Goal: Task Accomplishment & Management: Use online tool/utility

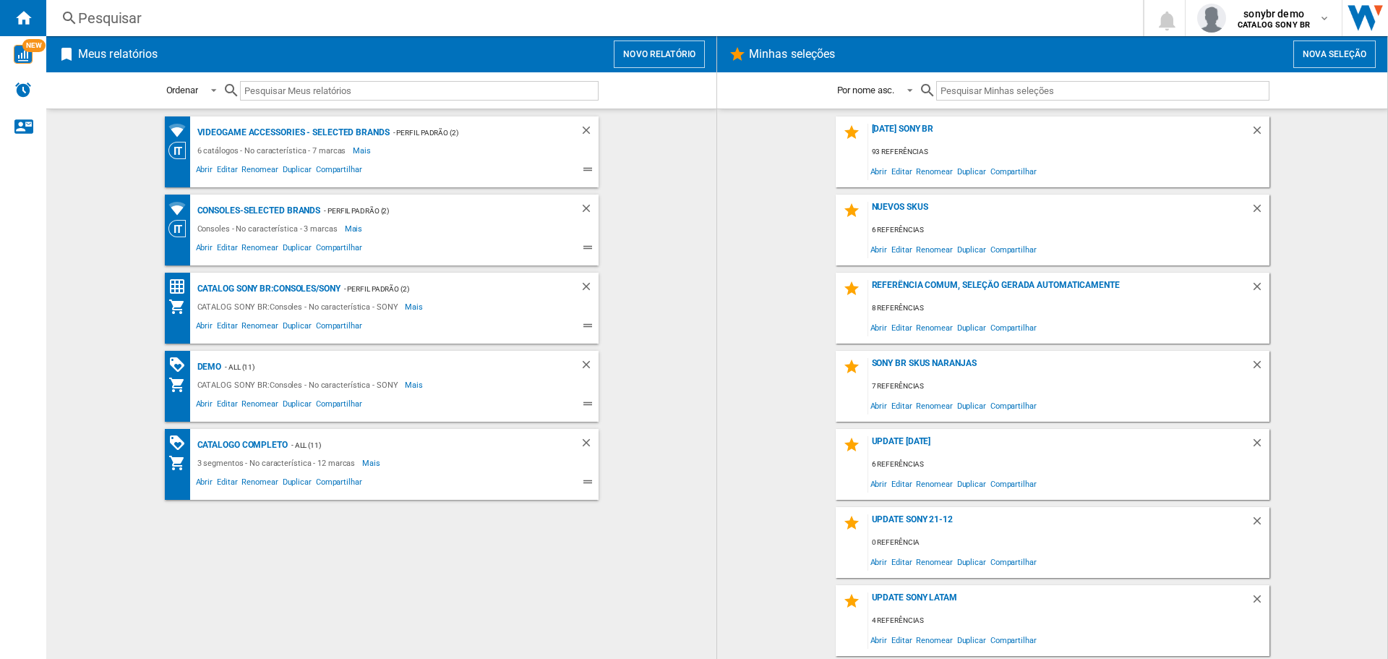
click at [676, 53] on button "Novo relatório" at bounding box center [659, 53] width 91 height 27
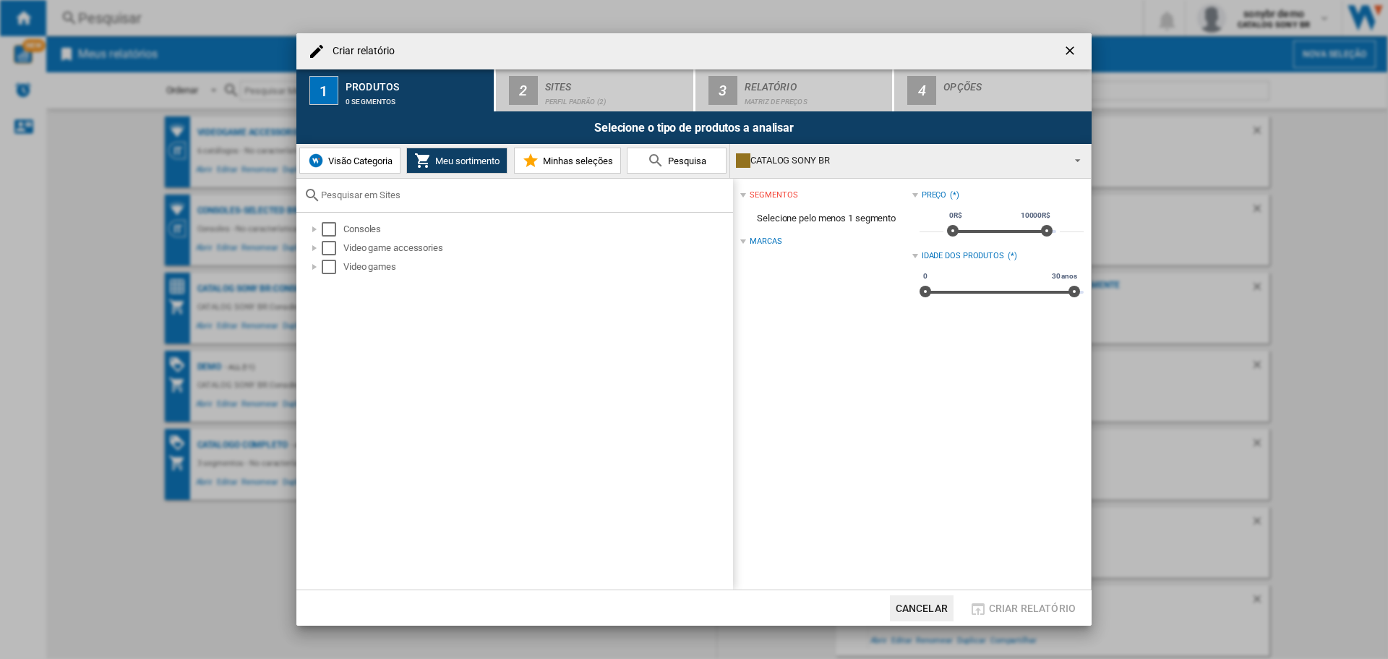
click at [390, 164] on span "Visão Categoria" at bounding box center [359, 160] width 68 height 11
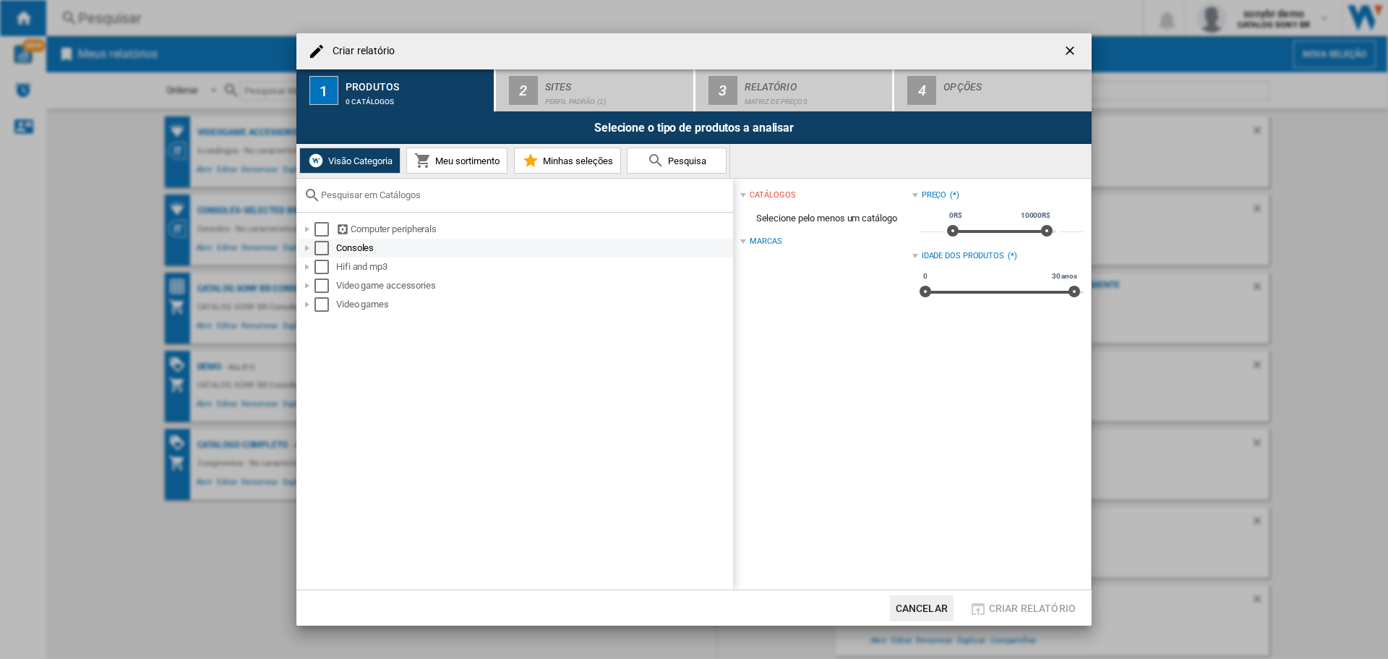
click at [322, 247] on div "Select" at bounding box center [321, 248] width 14 height 14
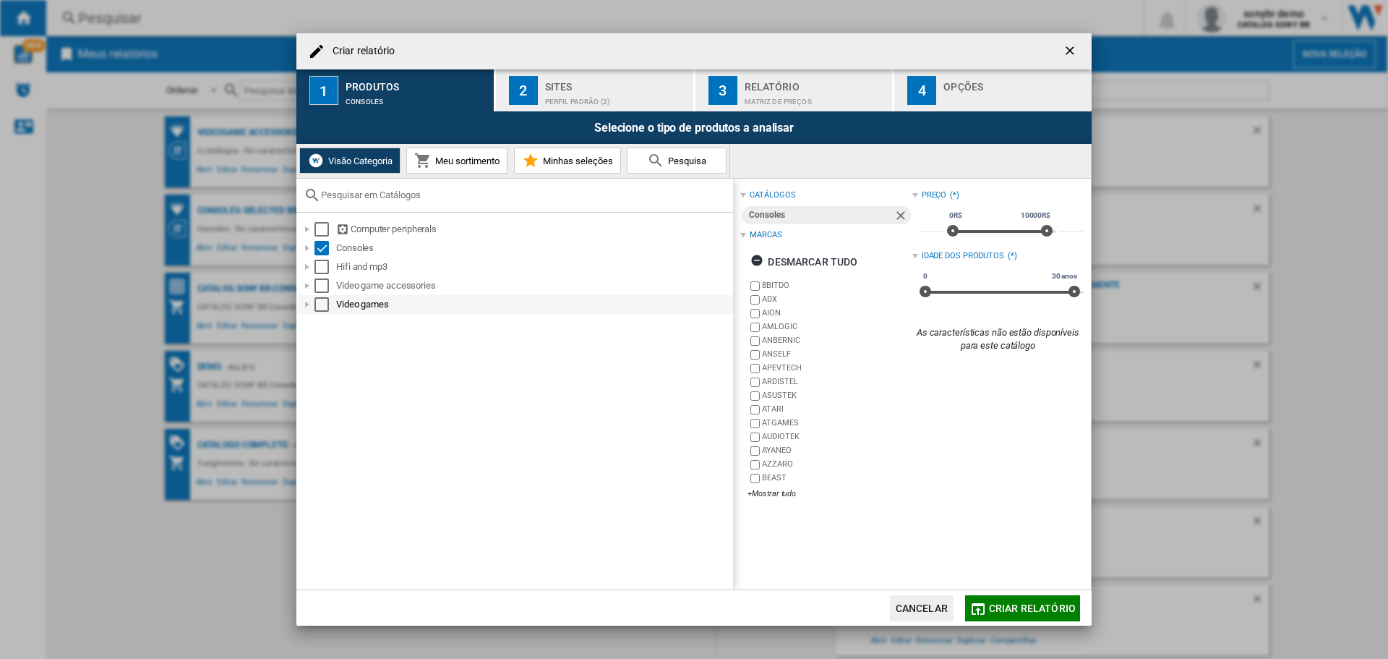
click at [319, 309] on div "Select" at bounding box center [321, 304] width 14 height 14
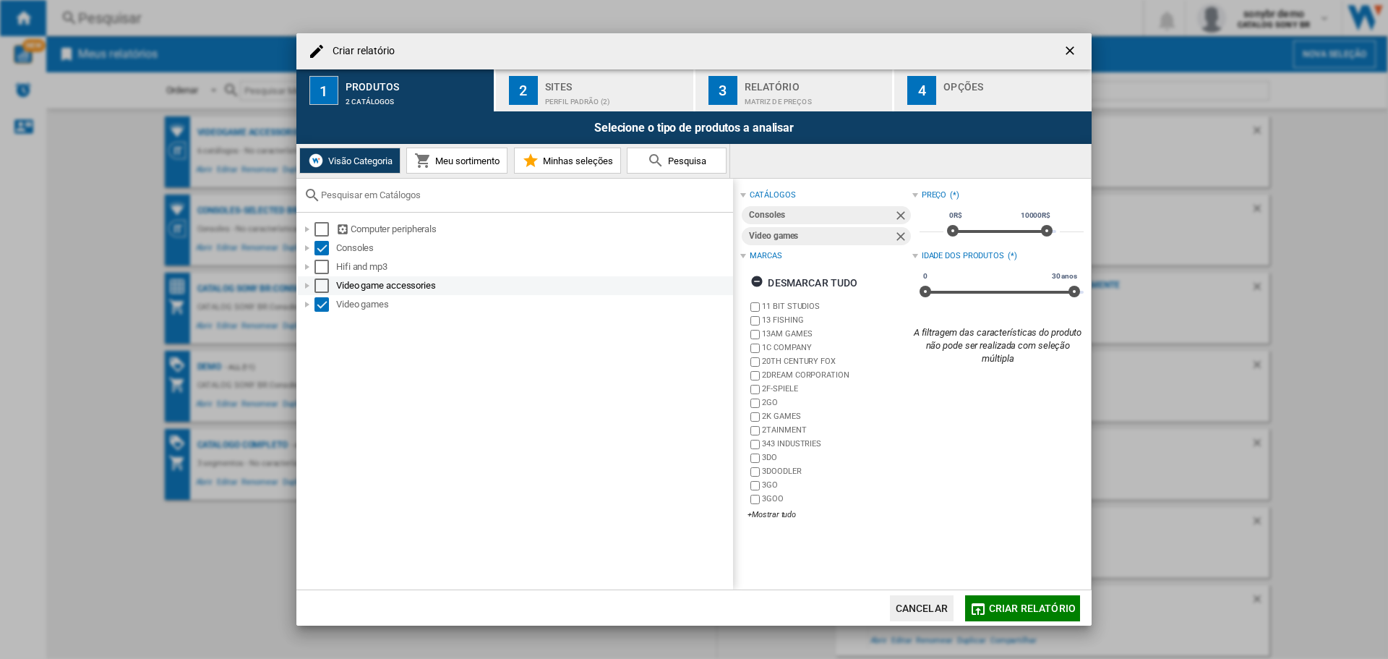
click at [315, 284] on div "Select" at bounding box center [321, 285] width 14 height 14
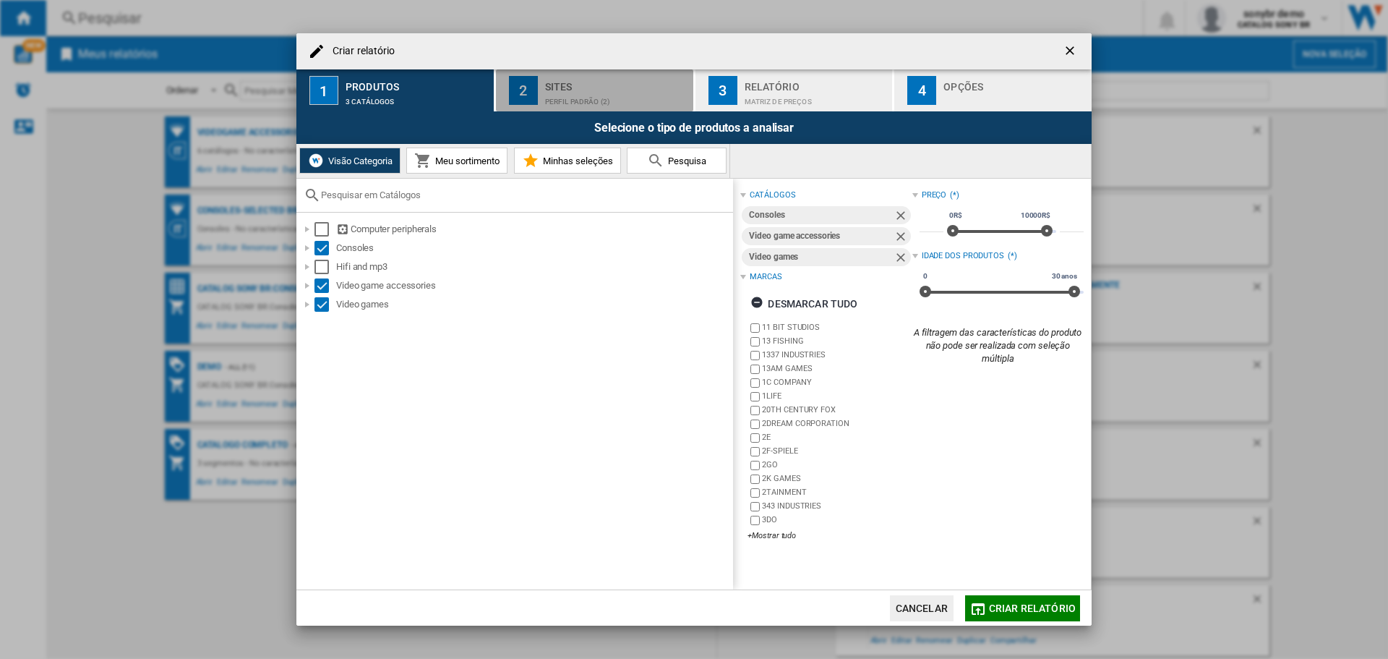
click at [547, 103] on div "Perfil padrão (2)" at bounding box center [616, 97] width 142 height 15
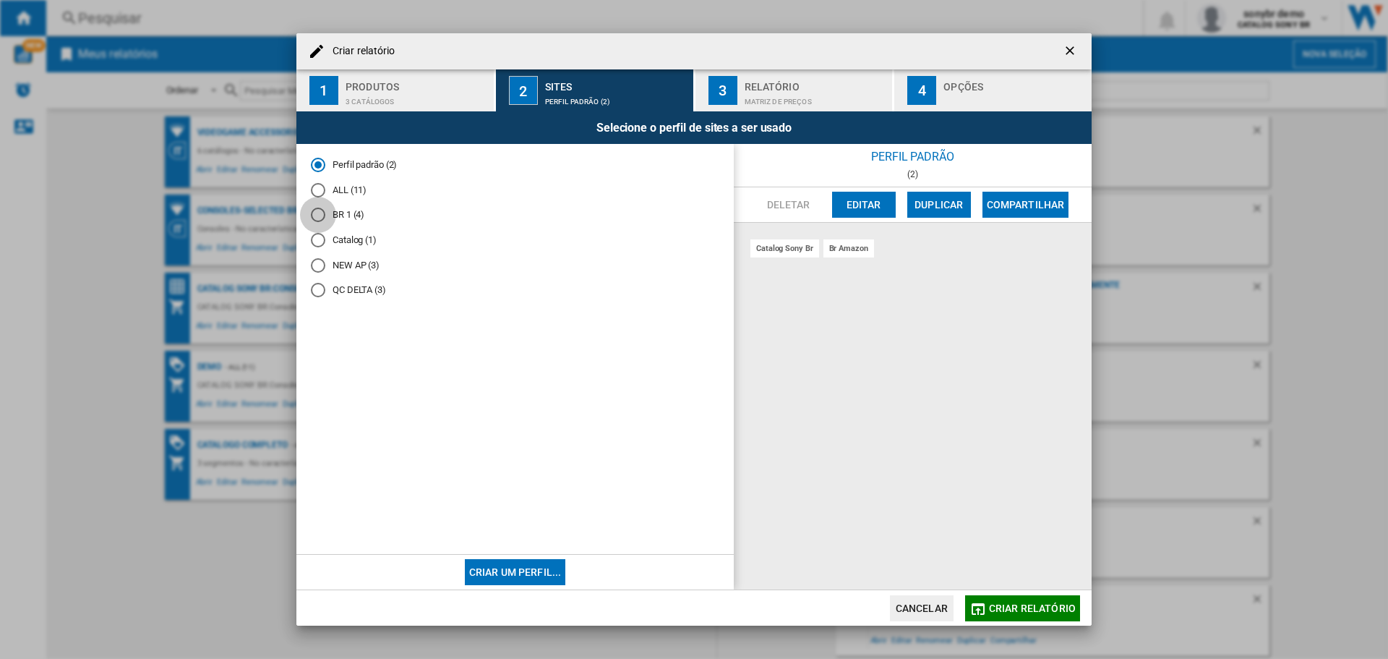
click at [322, 212] on div "BR 1 (4)" at bounding box center [318, 214] width 14 height 14
click at [320, 262] on div "NEW AP (3)" at bounding box center [318, 265] width 14 height 14
click at [317, 288] on div "QC DELTA (3)" at bounding box center [318, 290] width 14 height 14
click at [318, 210] on div "BR 1 (4)" at bounding box center [318, 214] width 14 height 14
click at [317, 164] on div "Perfil padrão (2)" at bounding box center [318, 165] width 14 height 14
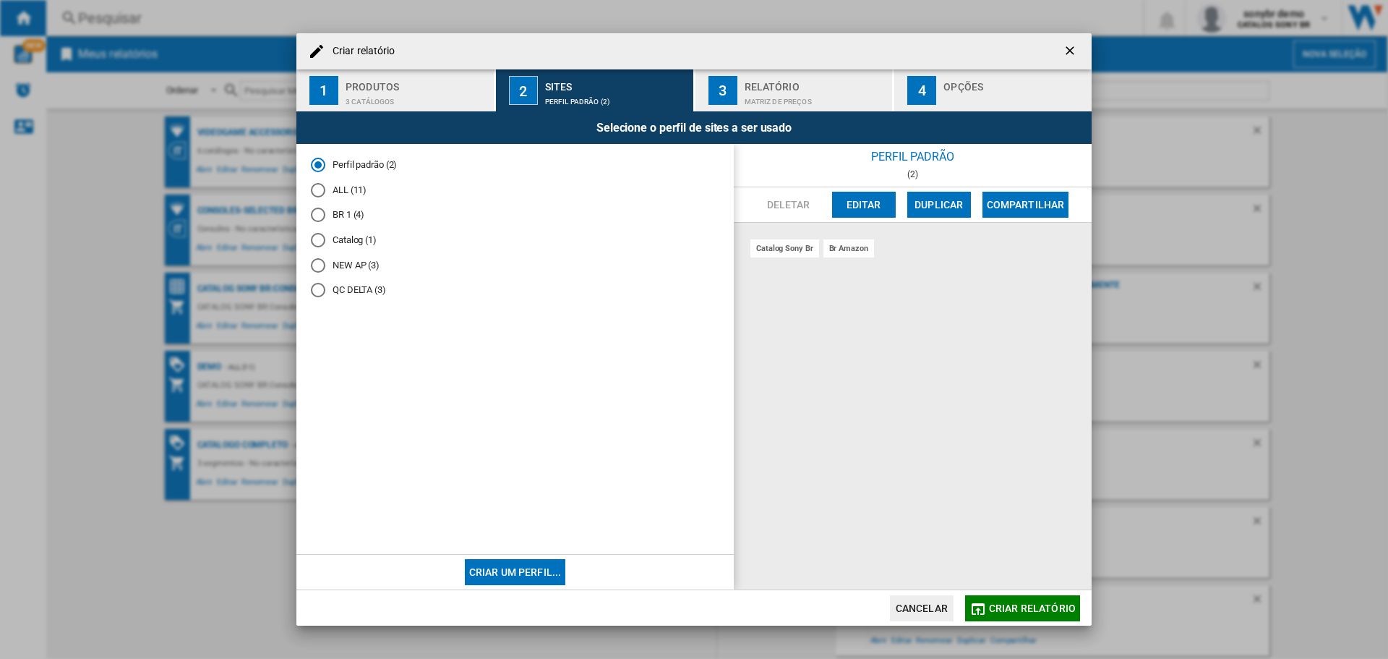
click at [794, 87] on div "Relatório" at bounding box center [816, 82] width 142 height 15
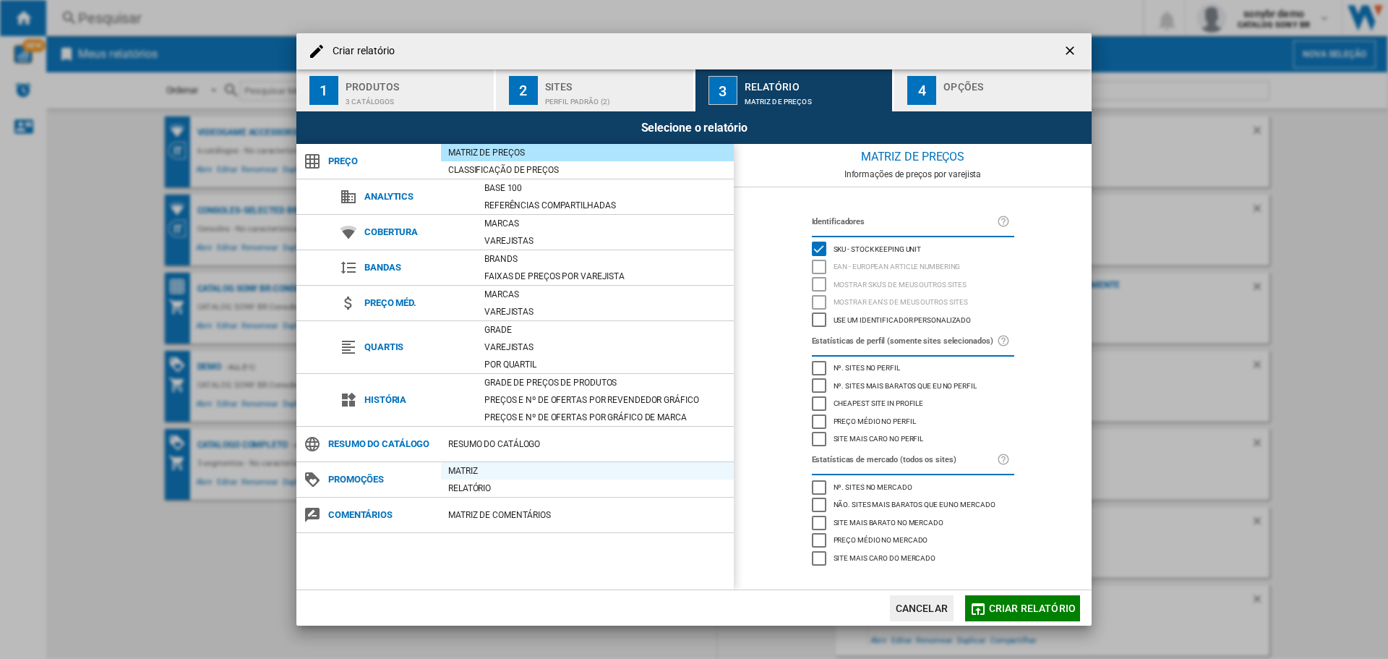
click at [479, 470] on div "Matriz" at bounding box center [587, 470] width 293 height 14
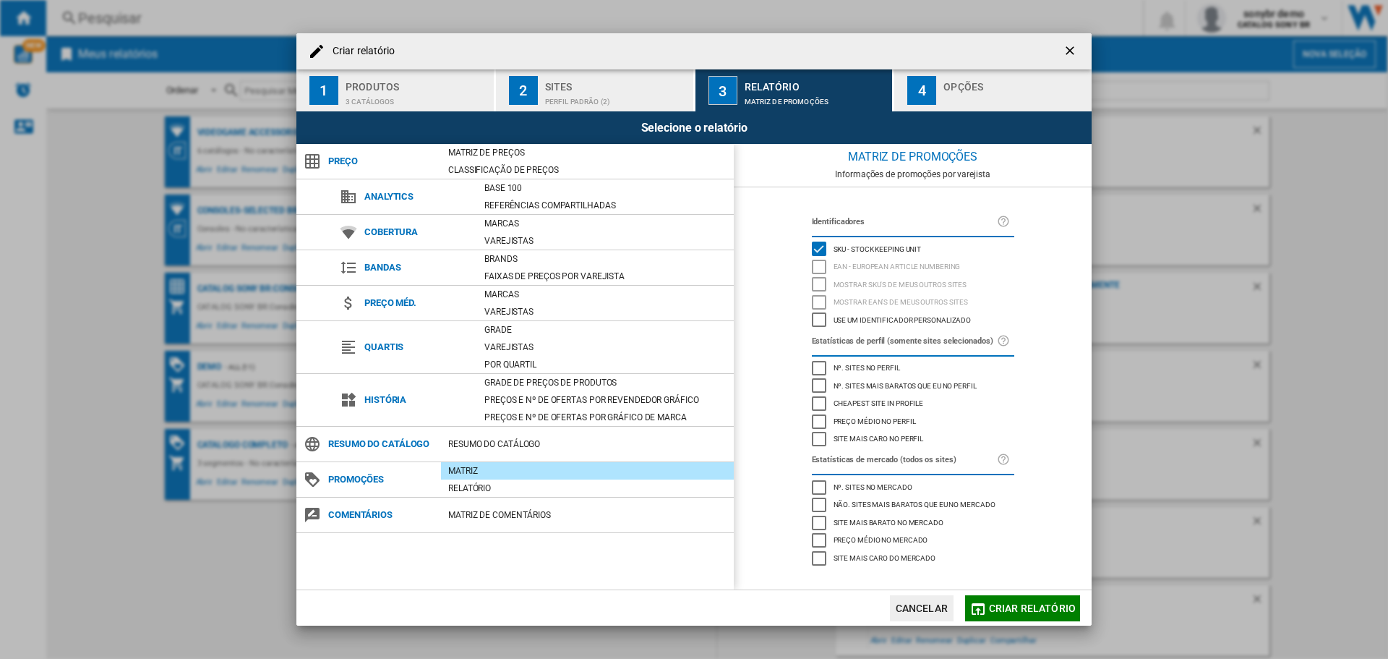
click at [1005, 608] on span "Criar relatório" at bounding box center [1032, 608] width 87 height 12
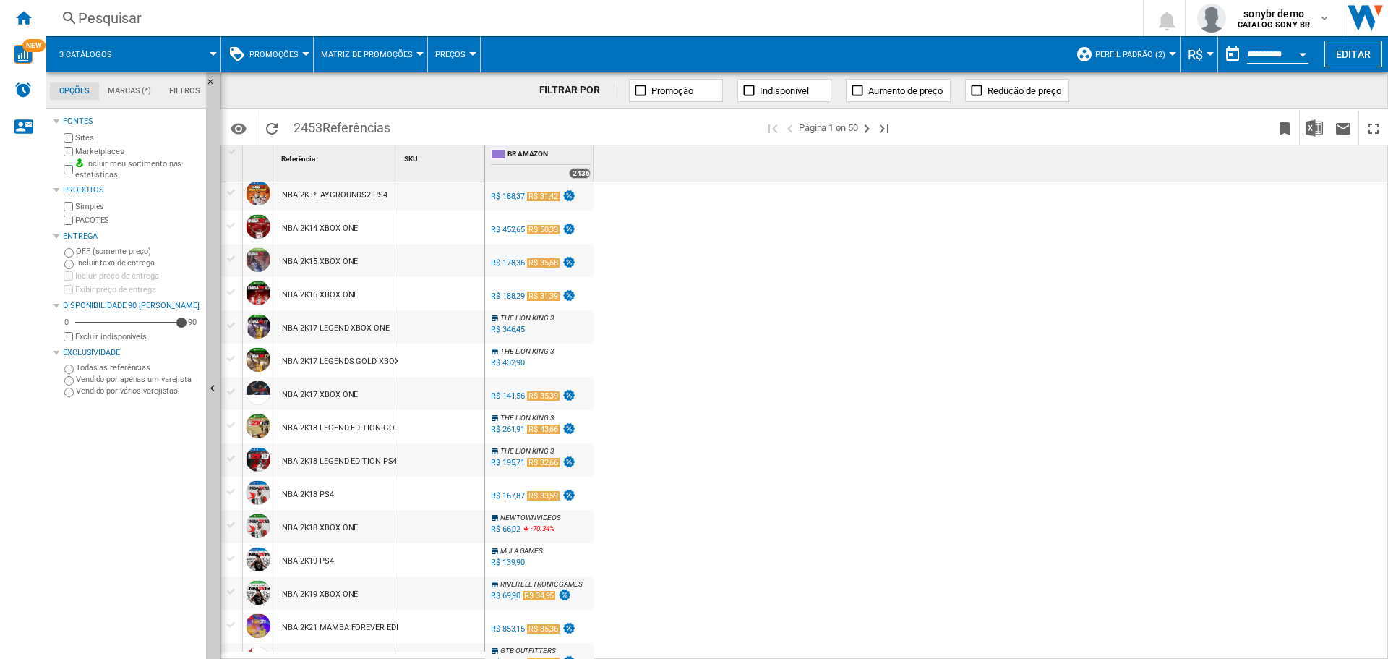
scroll to position [867, 0]
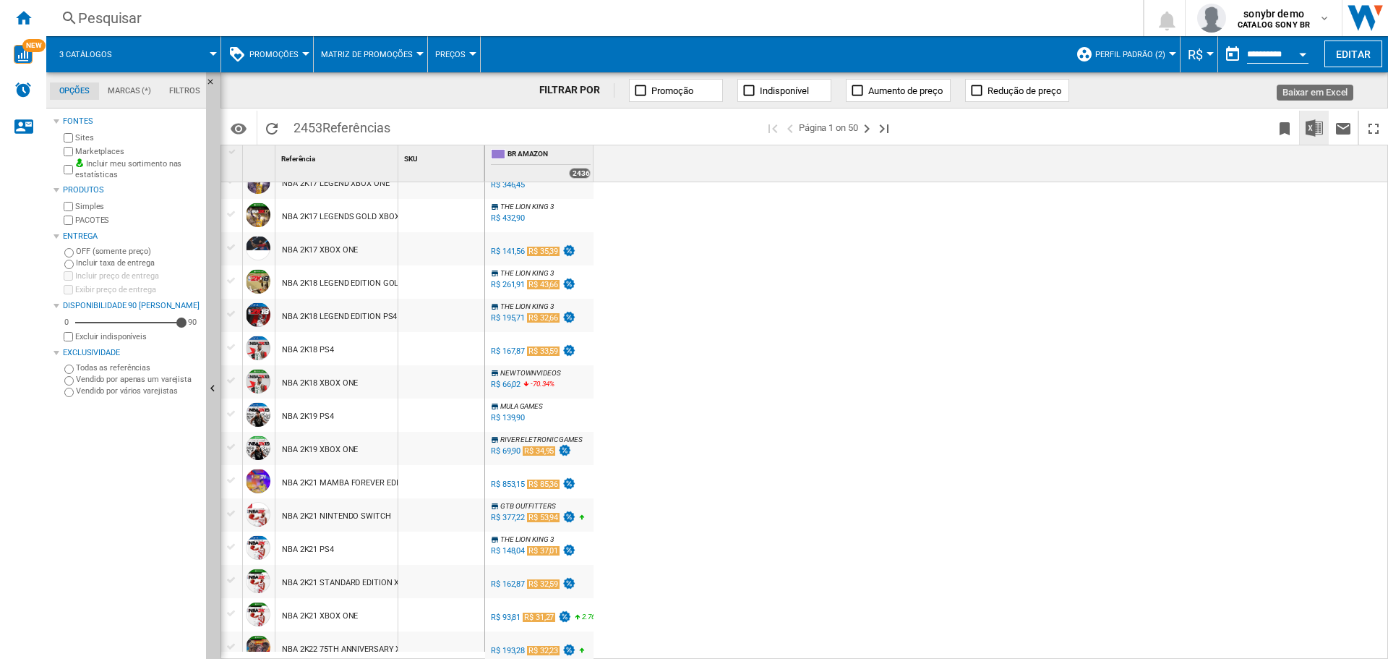
click at [1319, 128] on img "Baixar em Excel" at bounding box center [1314, 127] width 17 height 17
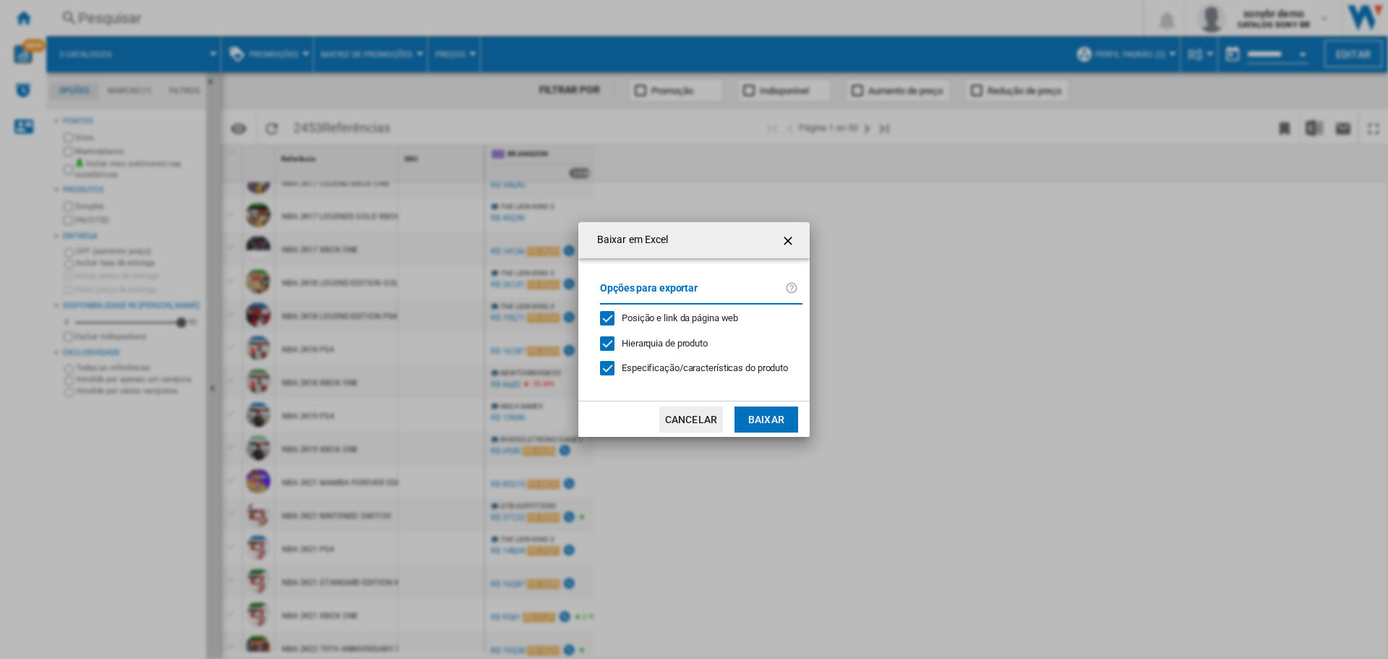
click at [669, 369] on span "Especificação/características do produto" at bounding box center [705, 367] width 166 height 11
click at [663, 346] on span "Hierarquia de produto" at bounding box center [665, 343] width 86 height 11
click at [708, 338] on span "Hierarquia de produto" at bounding box center [665, 343] width 86 height 11
click at [758, 415] on button "Baixar" at bounding box center [766, 419] width 64 height 26
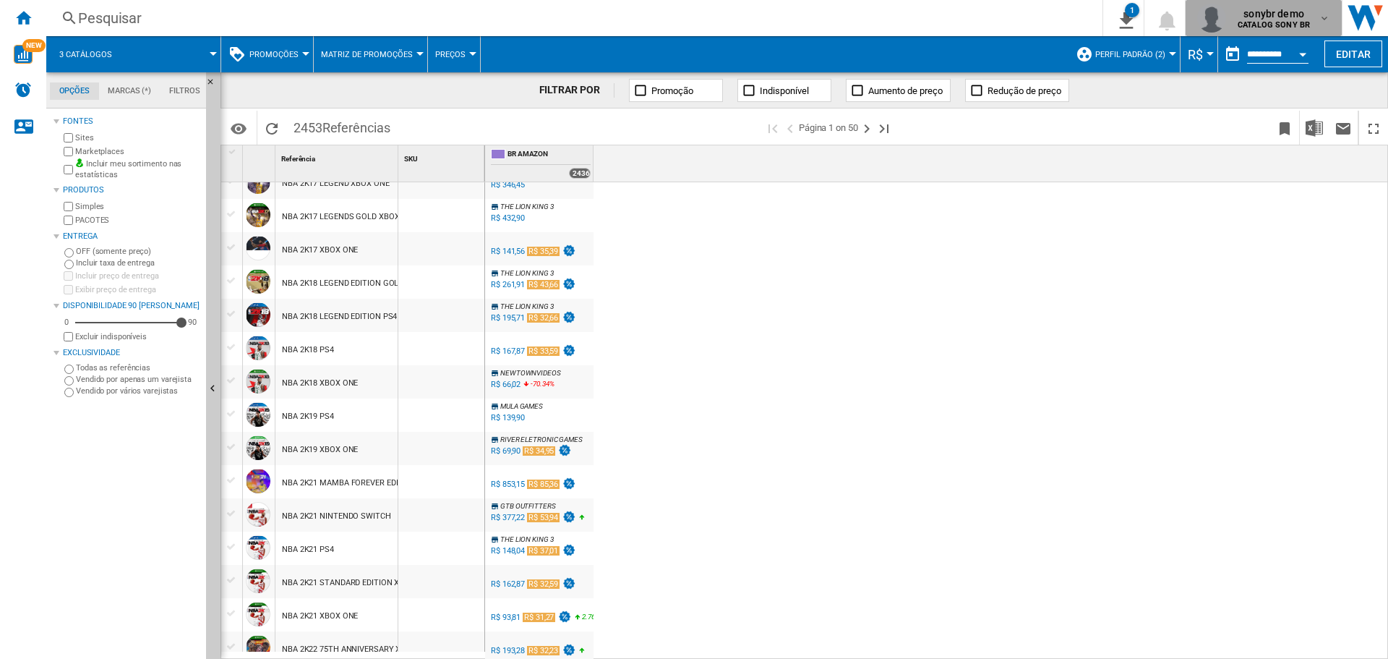
click at [1243, 12] on span "sonybr demo" at bounding box center [1274, 14] width 72 height 14
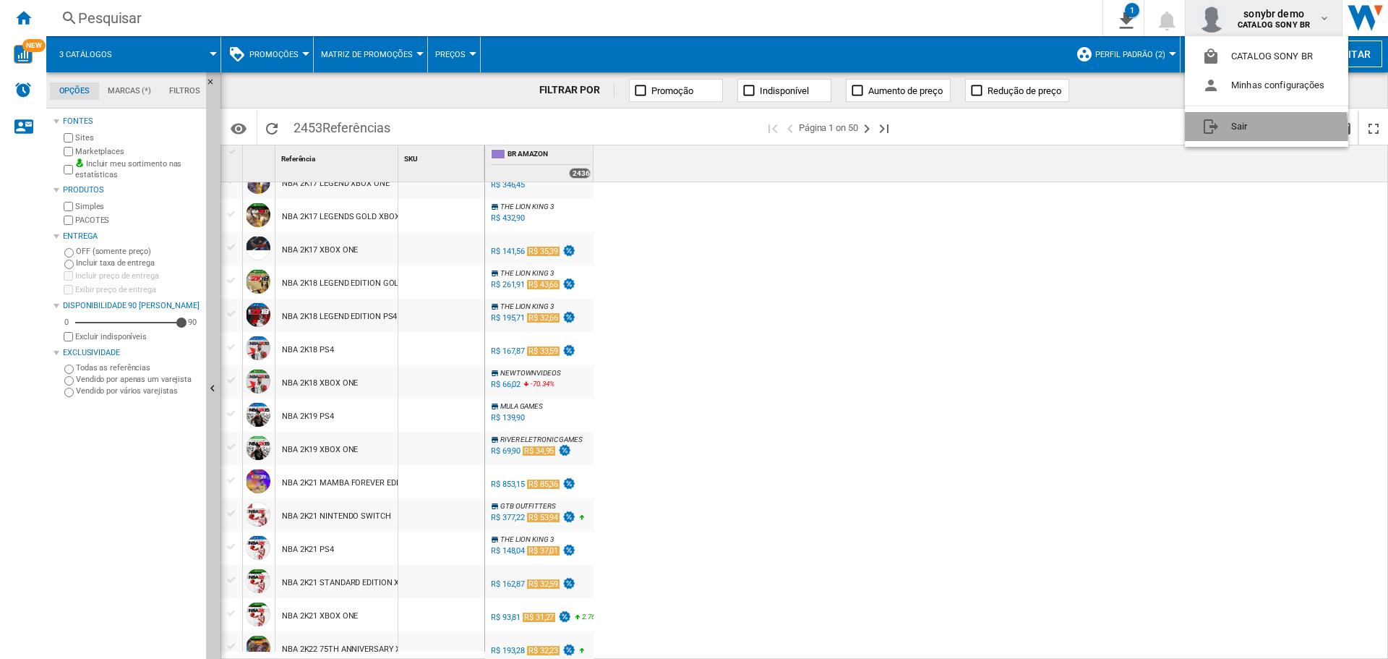
click at [1230, 132] on button "Sair" at bounding box center [1266, 126] width 163 height 29
